Goal: Obtain resource: Obtain resource

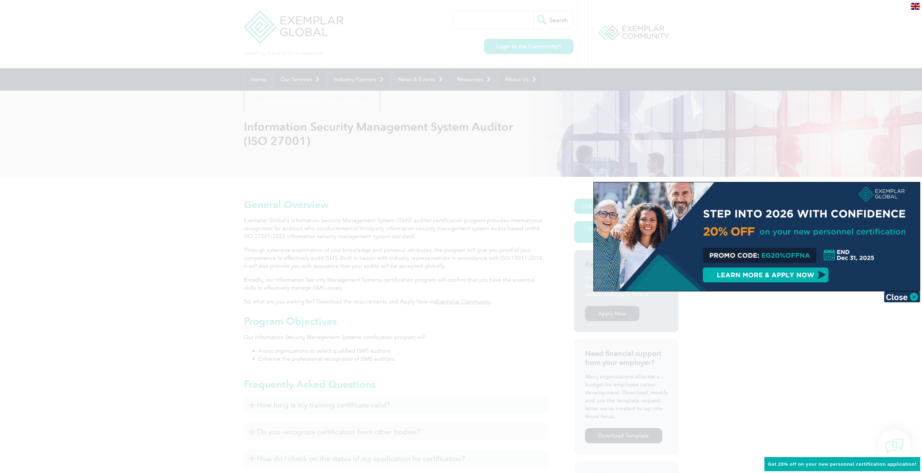
click at [798, 325] on div at bounding box center [461, 236] width 922 height 473
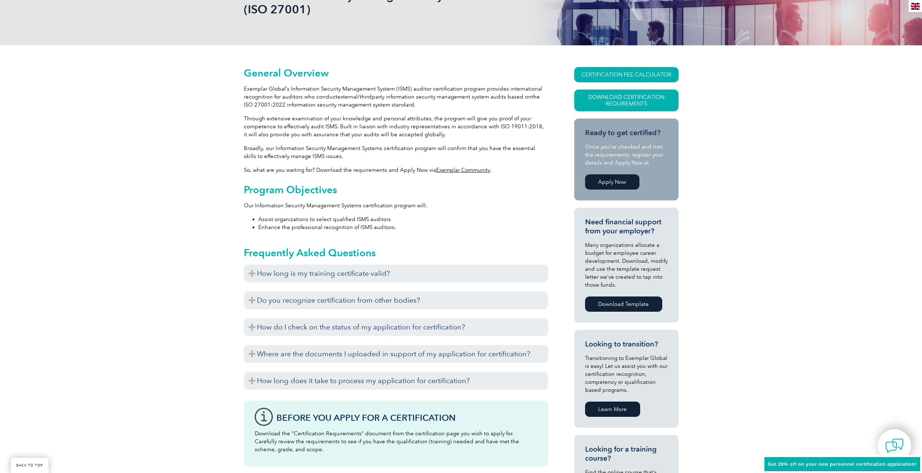
scroll to position [181, 0]
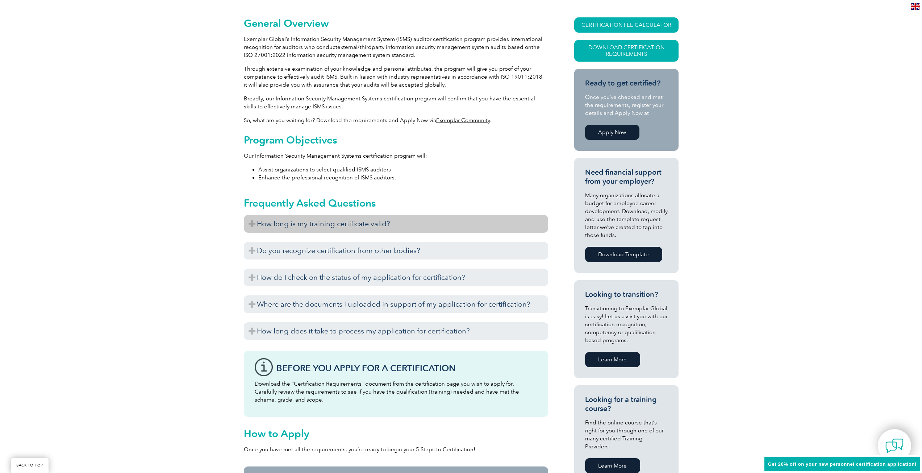
click at [254, 222] on h3 "How long is my training certificate valid?" at bounding box center [396, 224] width 304 height 18
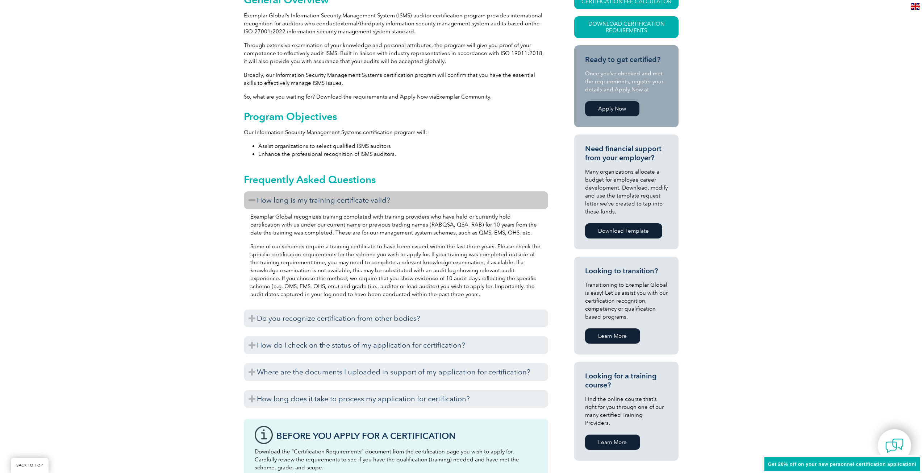
scroll to position [217, 0]
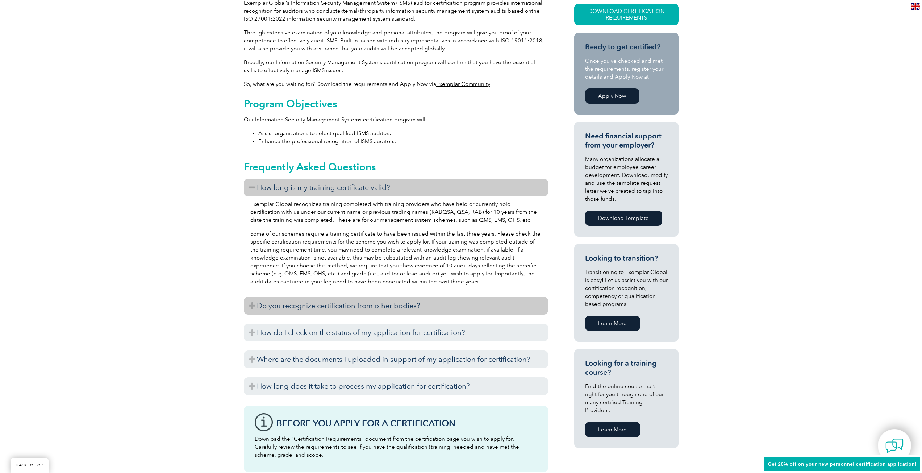
click at [281, 301] on h3 "Do you recognize certification from other bodies?" at bounding box center [396, 306] width 304 height 18
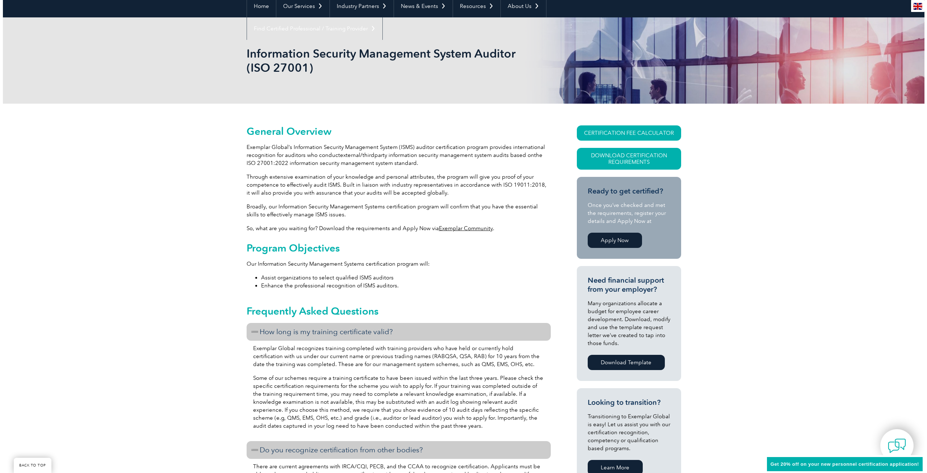
scroll to position [72, 0]
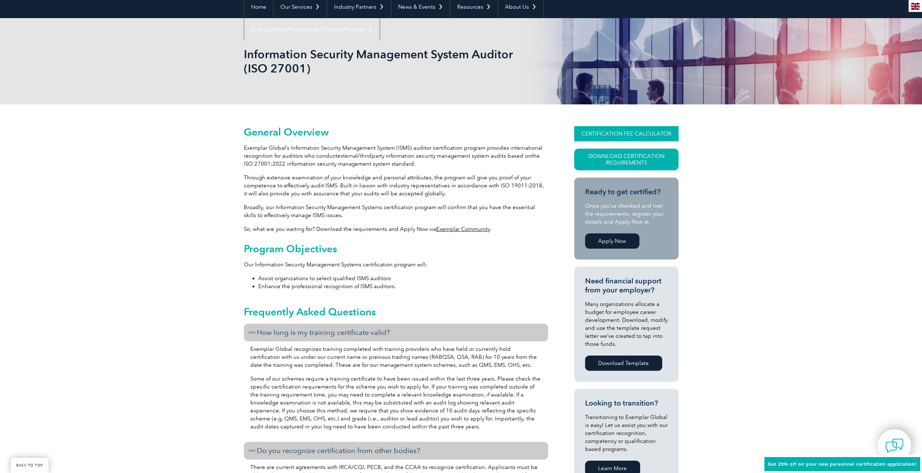
click at [609, 137] on link "CERTIFICATION FEE CALCULATOR" at bounding box center [626, 133] width 104 height 15
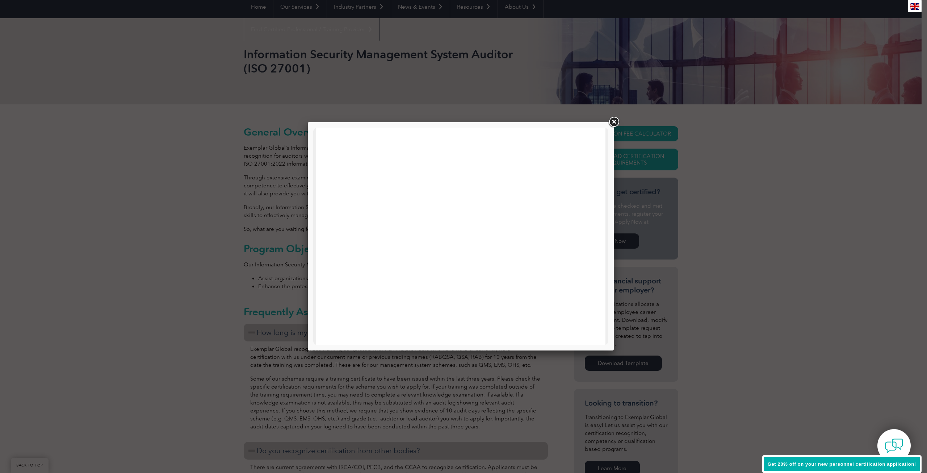
scroll to position [145, 0]
click at [618, 121] on link at bounding box center [613, 122] width 13 height 13
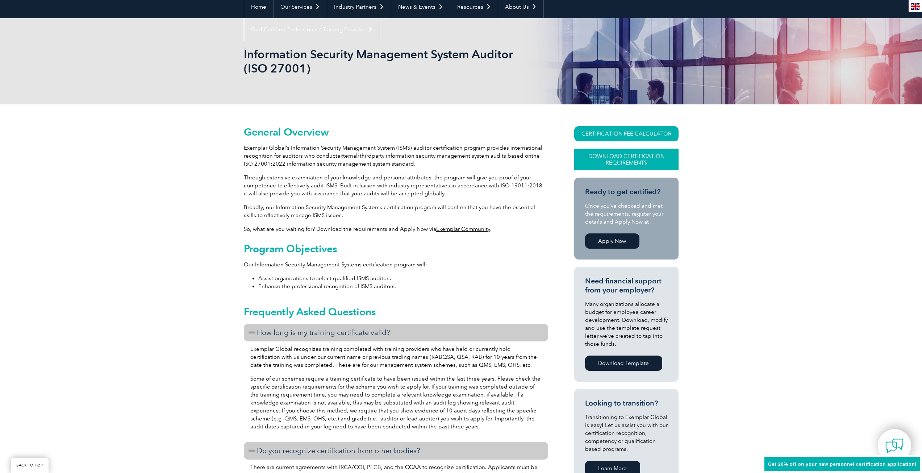
click at [609, 163] on link "Download Certification Requirements" at bounding box center [626, 160] width 104 height 22
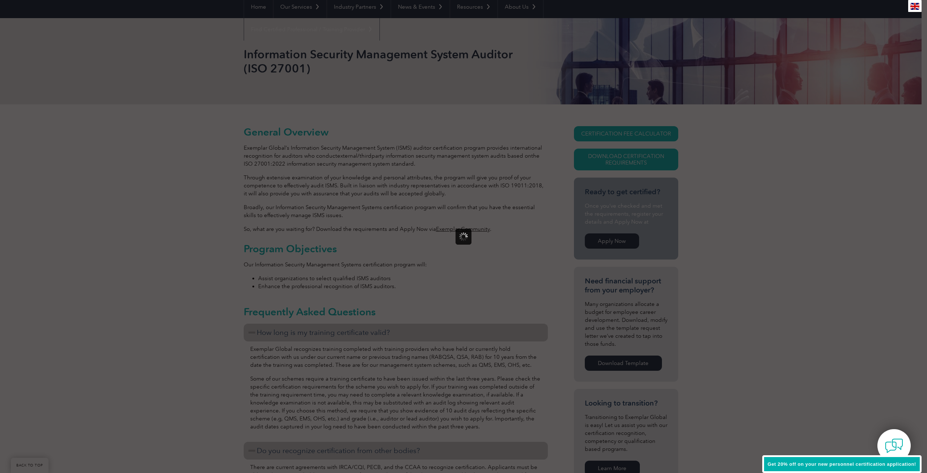
scroll to position [0, 0]
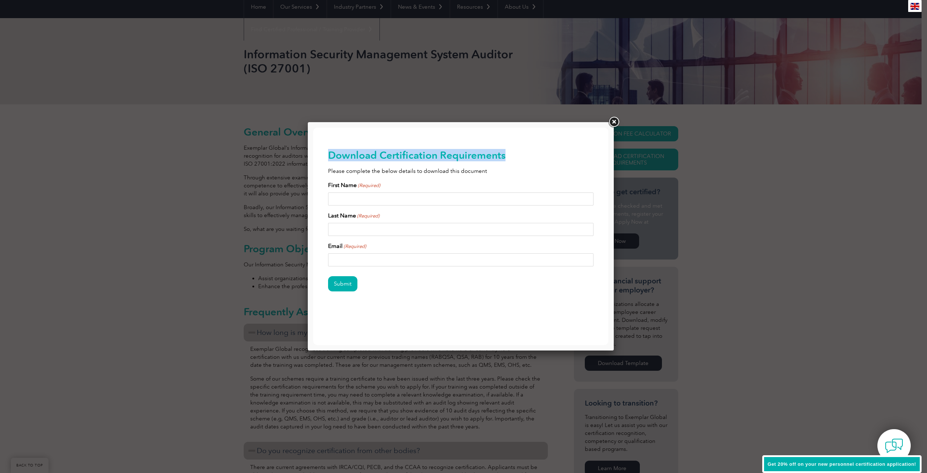
drag, startPoint x: 327, startPoint y: 156, endPoint x: 508, endPoint y: 156, distance: 180.4
click at [508, 156] on div "Download Certification Requirements Please complete the below details to downlo…" at bounding box center [460, 232] width 295 height 209
click at [373, 201] on input "First Name (Required)" at bounding box center [461, 198] width 266 height 13
type input "[PERSON_NAME]"
type input "Mahmood"
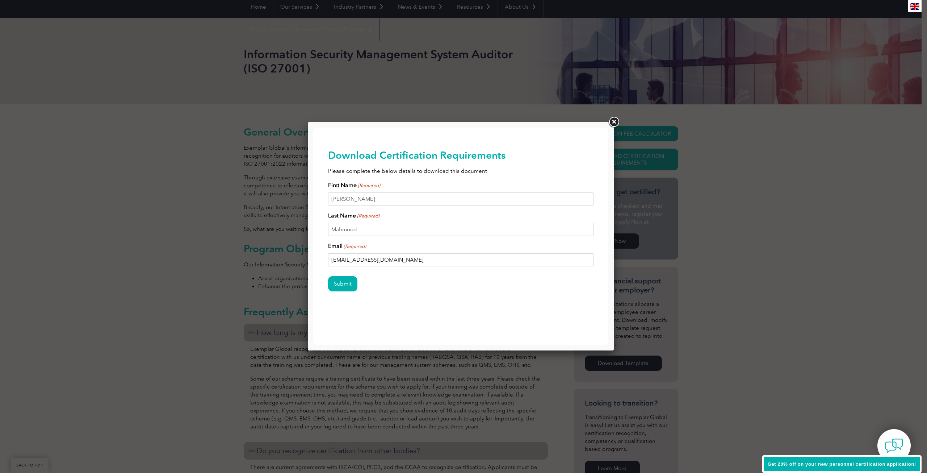
type input "[EMAIL_ADDRESS][DOMAIN_NAME]"
click at [328, 276] on input "Submit" at bounding box center [342, 283] width 29 height 15
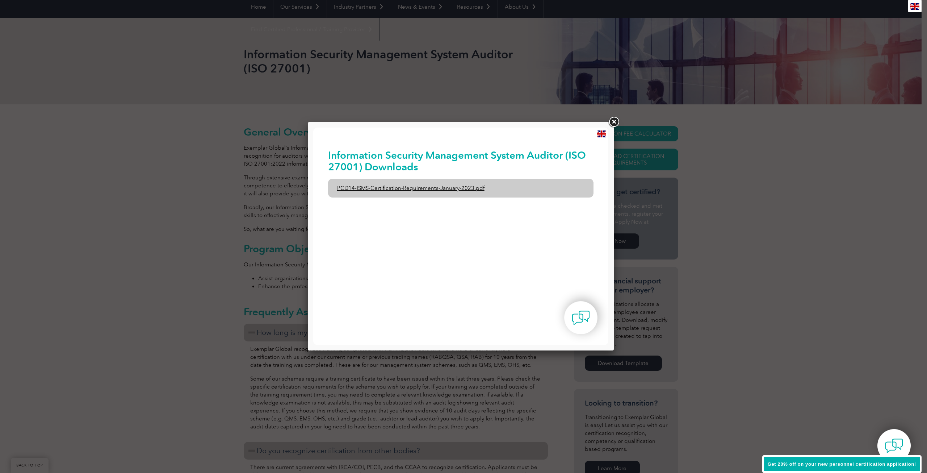
click at [407, 188] on link "PCD14-ISMS-Certification-Requirements-January-2023.pdf" at bounding box center [461, 188] width 266 height 19
